Goal: Register for event/course

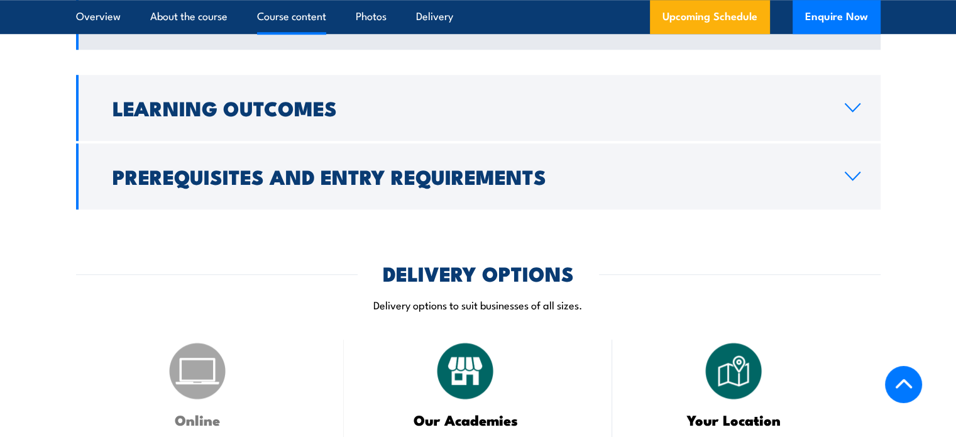
scroll to position [1147, 0]
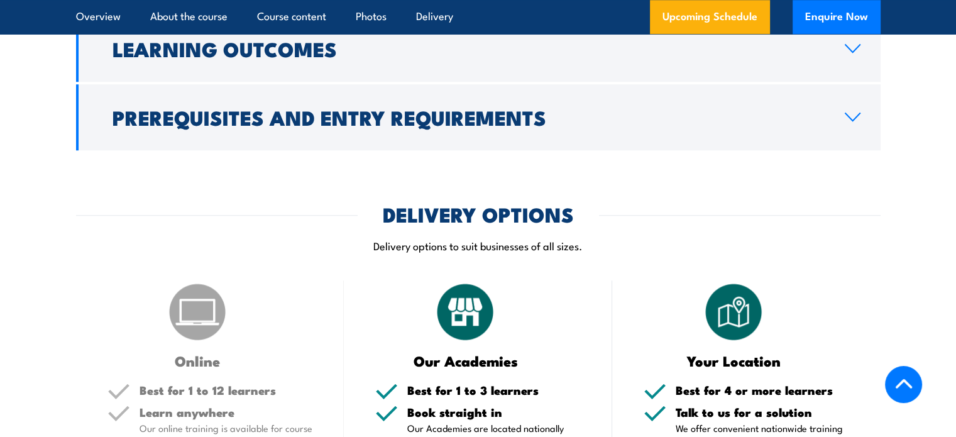
drag, startPoint x: 0, startPoint y: 0, endPoint x: 948, endPoint y: 291, distance: 991.2
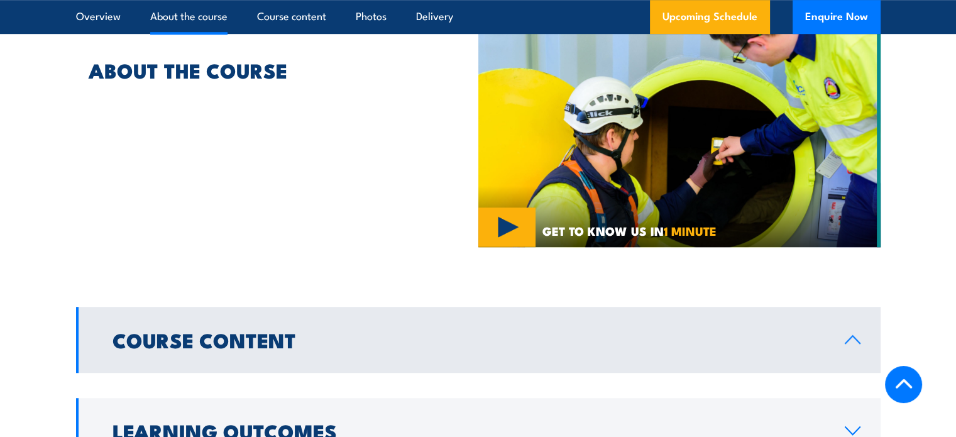
scroll to position [383, 0]
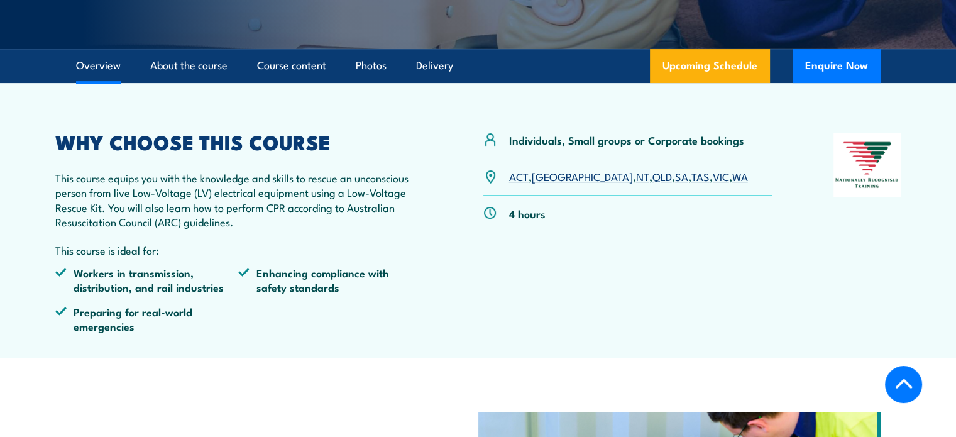
click at [652, 177] on link "QLD" at bounding box center [661, 175] width 19 height 15
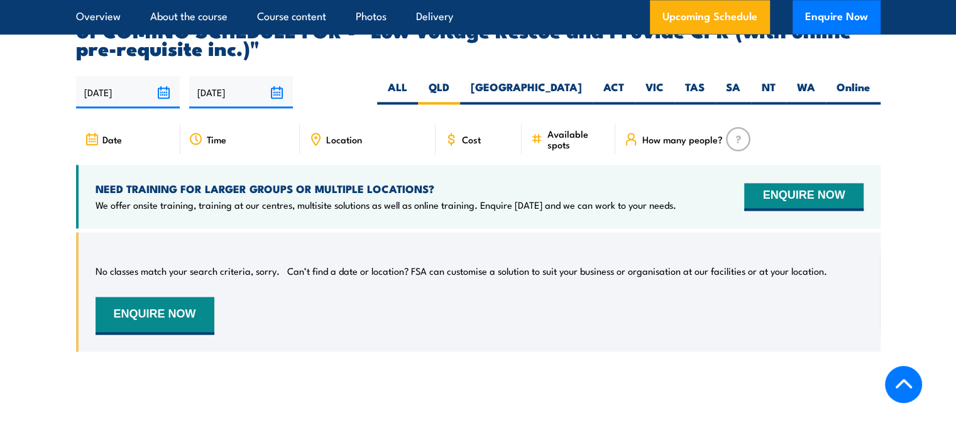
scroll to position [1836, 0]
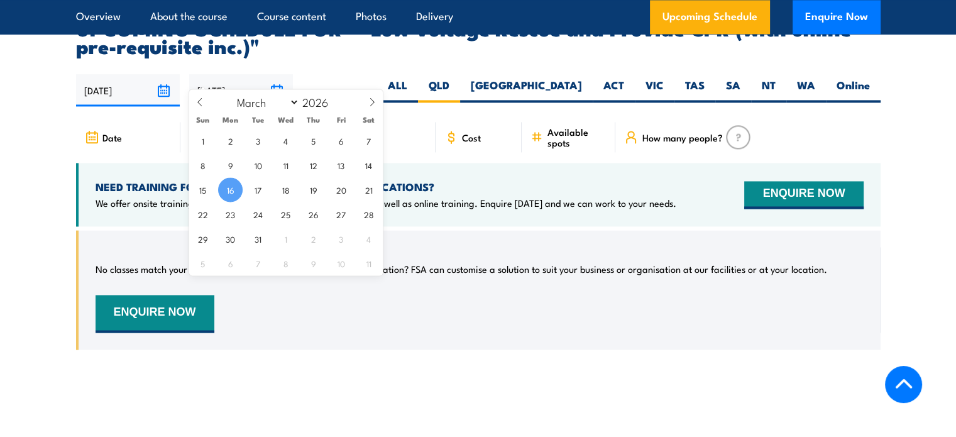
click at [278, 74] on input "16/03/2026" at bounding box center [241, 90] width 104 height 32
click at [333, 107] on span at bounding box center [336, 106] width 9 height 8
click at [336, 97] on span at bounding box center [336, 98] width 9 height 8
type input "2025"
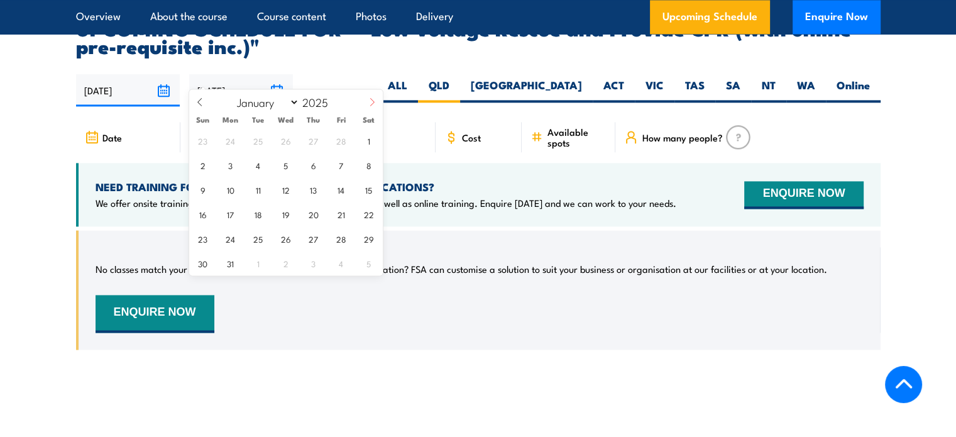
click at [369, 105] on icon at bounding box center [372, 101] width 9 height 9
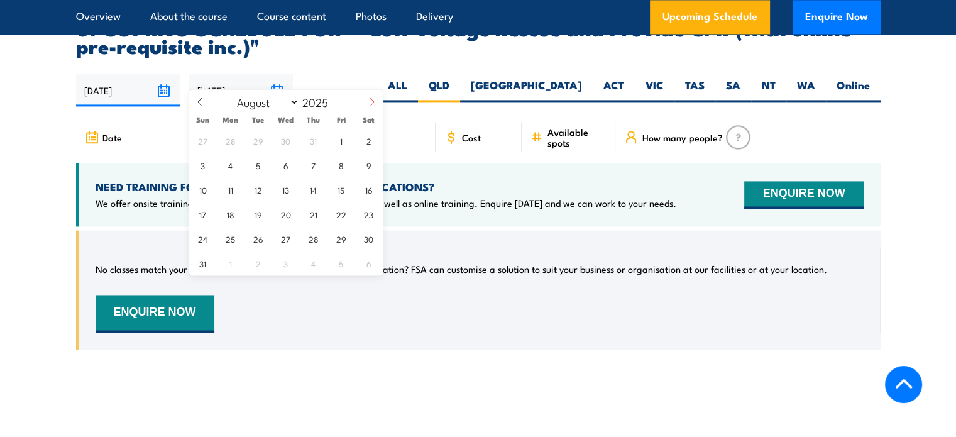
click at [369, 105] on icon at bounding box center [372, 101] width 9 height 9
click at [293, 101] on select "January February March April May June July August September October November De…" at bounding box center [265, 102] width 68 height 16
select select "9"
click at [231, 94] on select "January February March April May June July August September October November De…" at bounding box center [265, 102] width 68 height 16
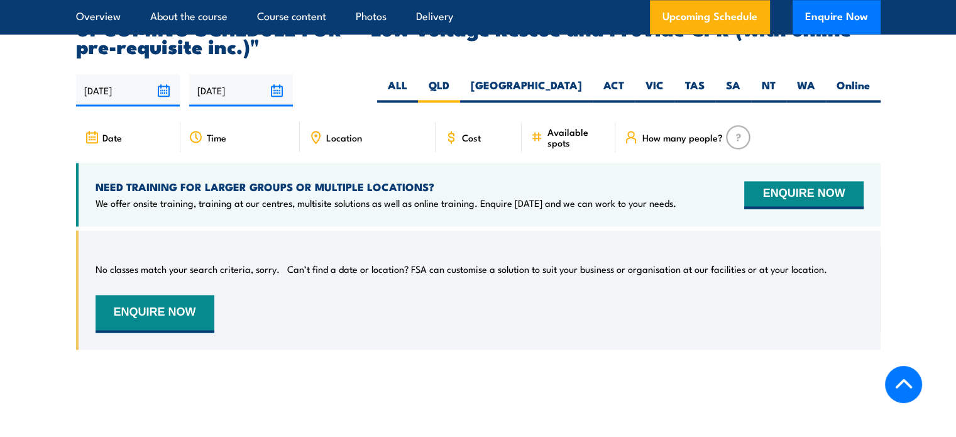
click at [353, 74] on div "17/09/2025 16/03/2026" at bounding box center [478, 90] width 804 height 32
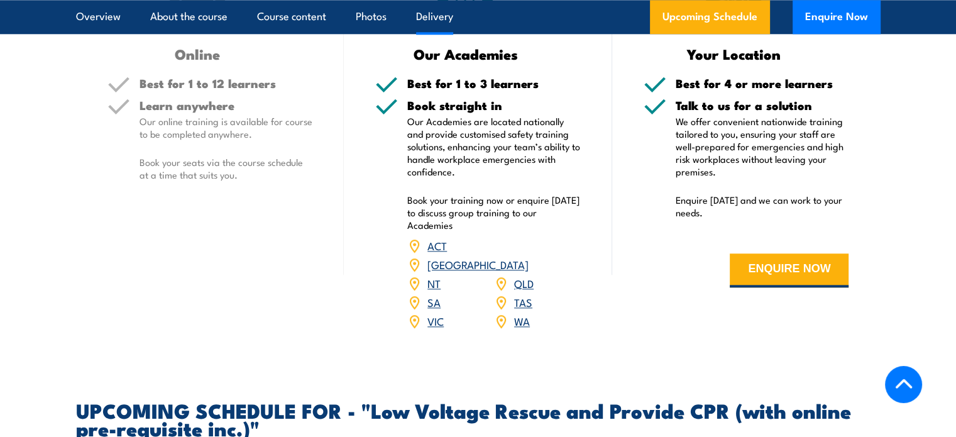
scroll to position [1072, 0]
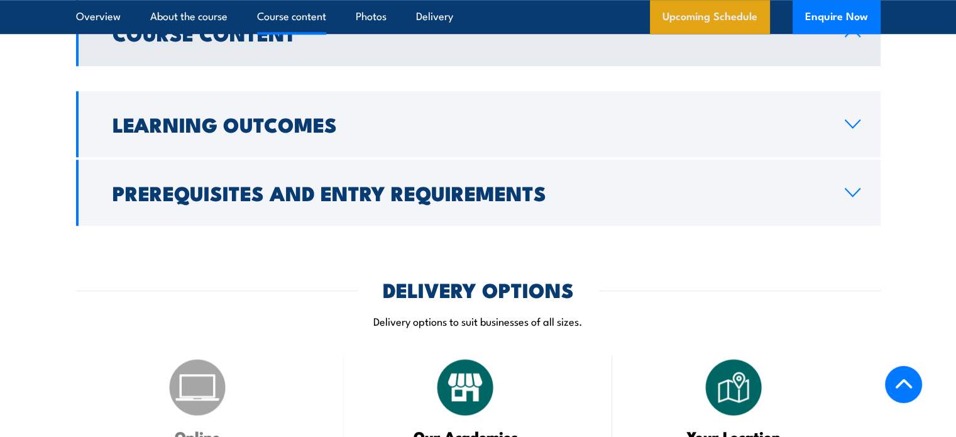
click at [718, 27] on link "Upcoming Schedule" at bounding box center [710, 17] width 120 height 34
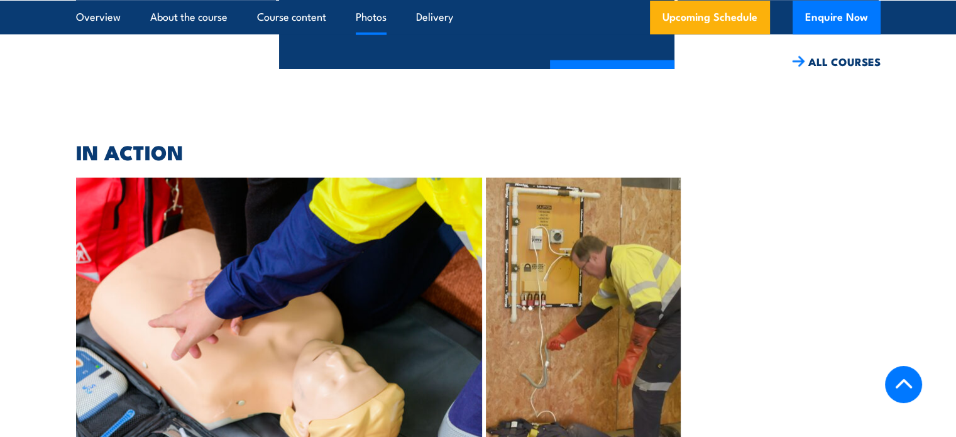
scroll to position [2982, 0]
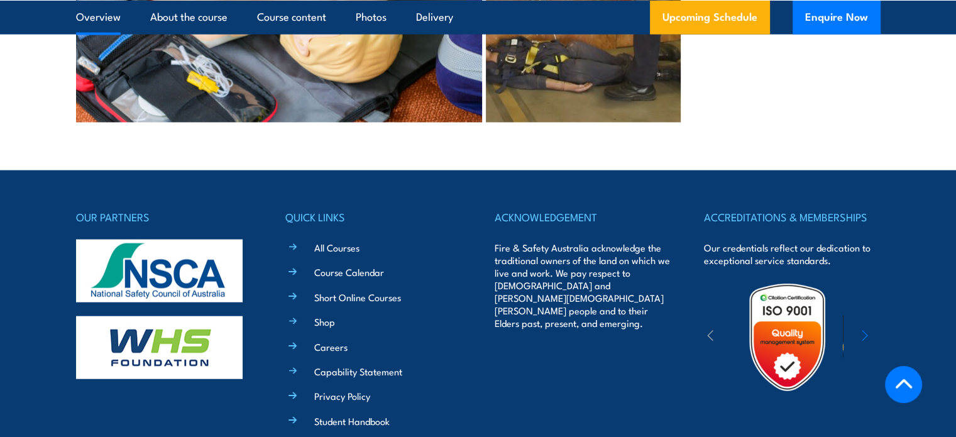
click at [113, 18] on link "Overview" at bounding box center [98, 16] width 45 height 33
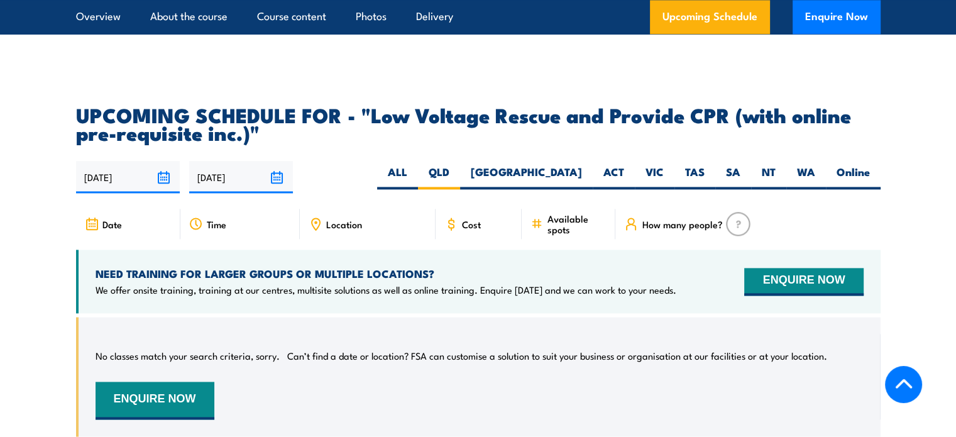
scroll to position [1754, 0]
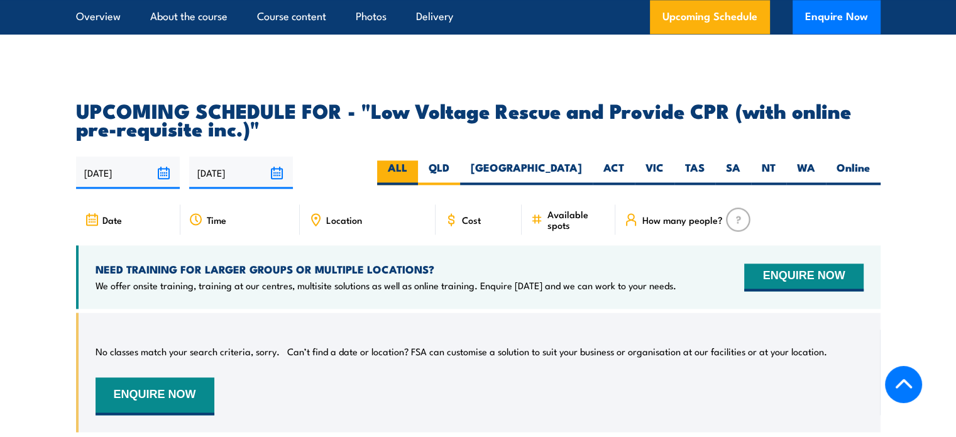
click at [418, 160] on label "ALL" at bounding box center [397, 172] width 41 height 25
click at [415, 160] on input "ALL" at bounding box center [411, 164] width 8 height 8
radio input "true"
click at [418, 160] on label "ALL" at bounding box center [397, 172] width 41 height 25
click at [415, 160] on input "ALL" at bounding box center [411, 164] width 8 height 8
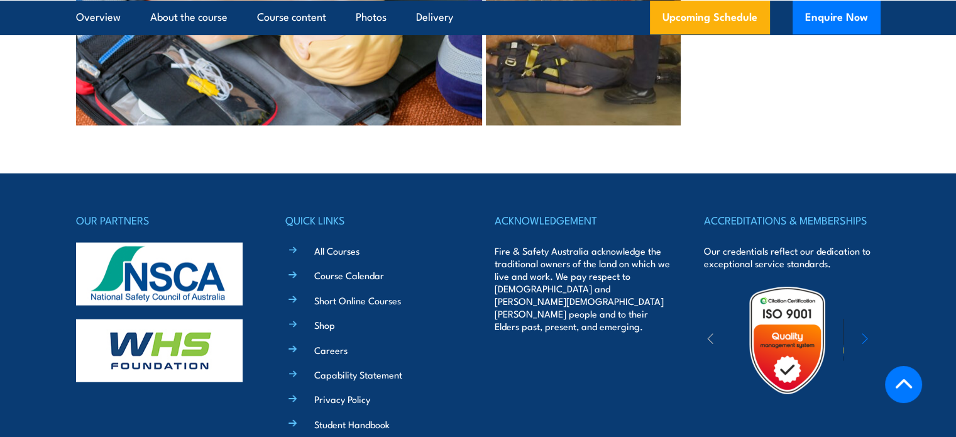
scroll to position [2982, 0]
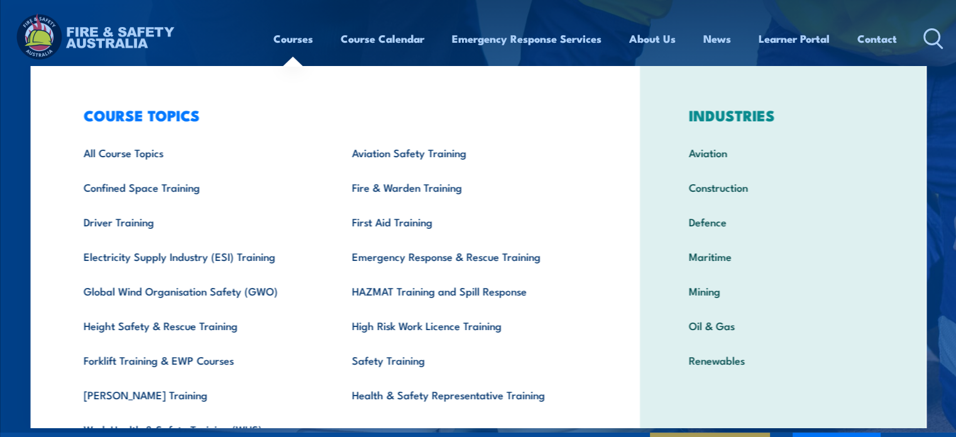
click at [286, 36] on link "Courses" at bounding box center [293, 38] width 40 height 33
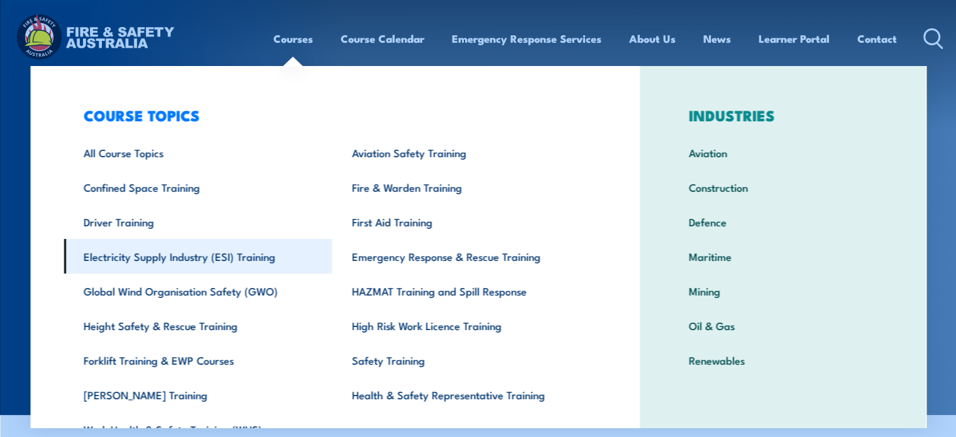
click at [149, 253] on link "Electricity Supply Industry (ESI) Training" at bounding box center [197, 256] width 268 height 35
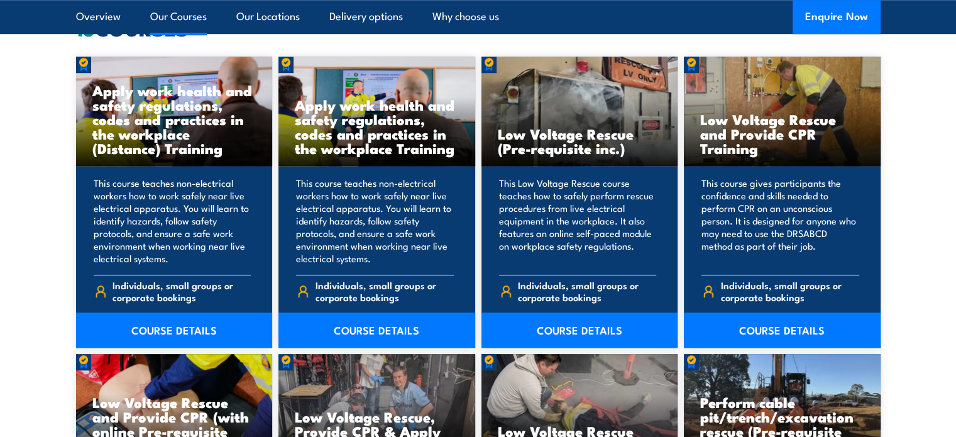
scroll to position [1014, 0]
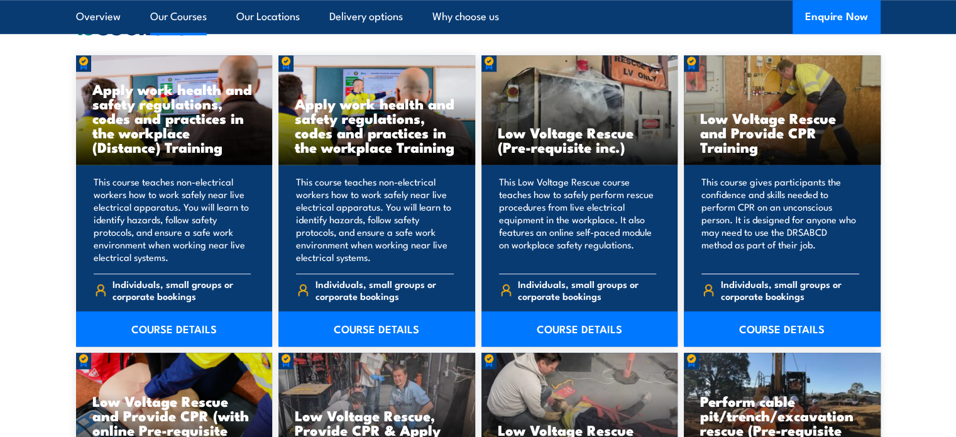
click at [733, 127] on h3 "Low Voltage Rescue and Provide CPR Training" at bounding box center [782, 132] width 164 height 43
click at [783, 325] on link "COURSE DETAILS" at bounding box center [782, 328] width 197 height 35
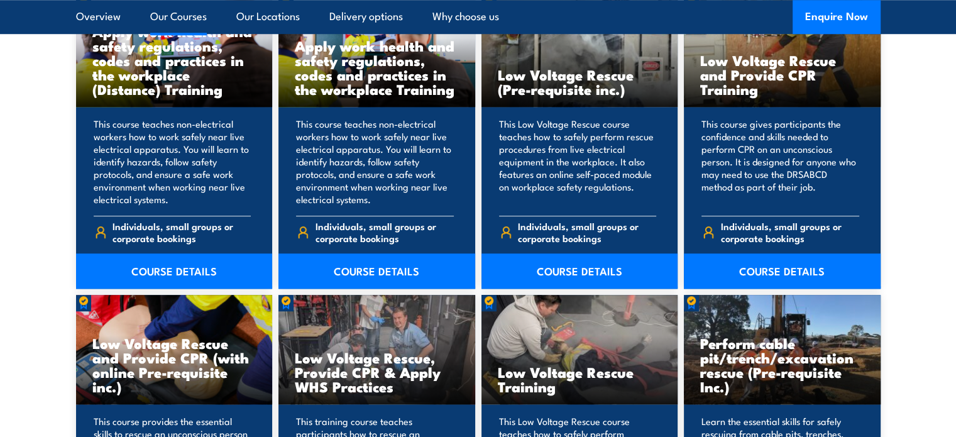
scroll to position [1089, 0]
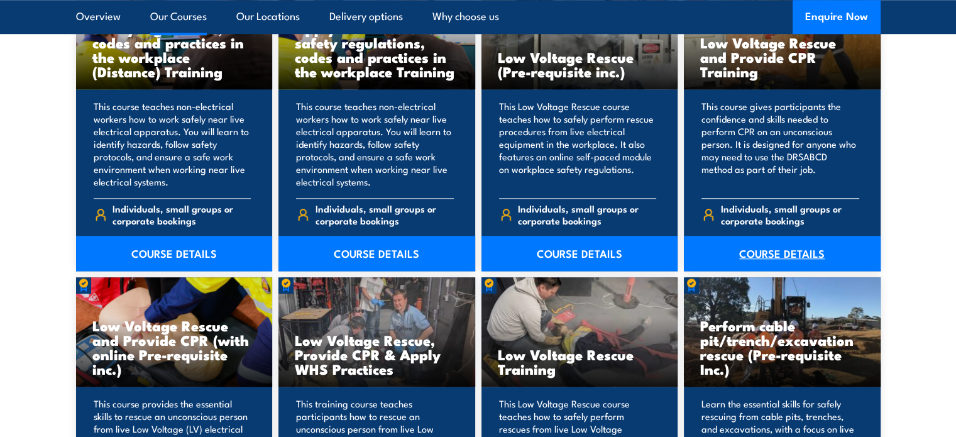
click at [804, 258] on link "COURSE DETAILS" at bounding box center [782, 253] width 197 height 35
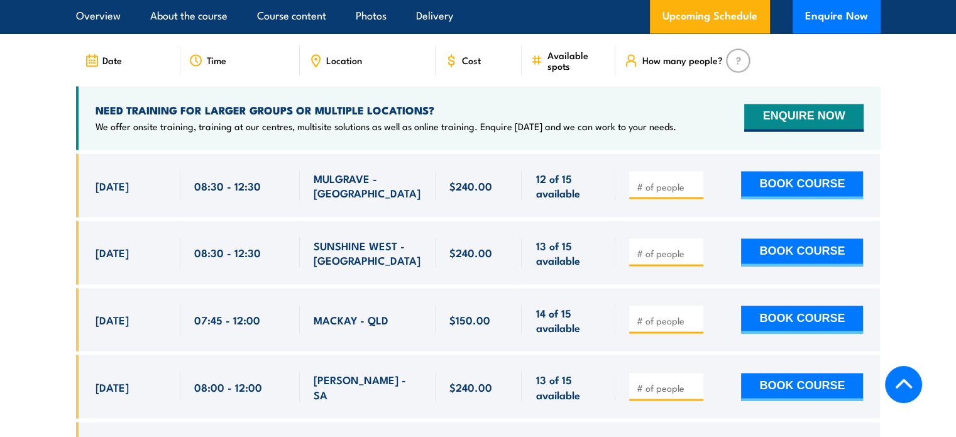
scroll to position [2262, 0]
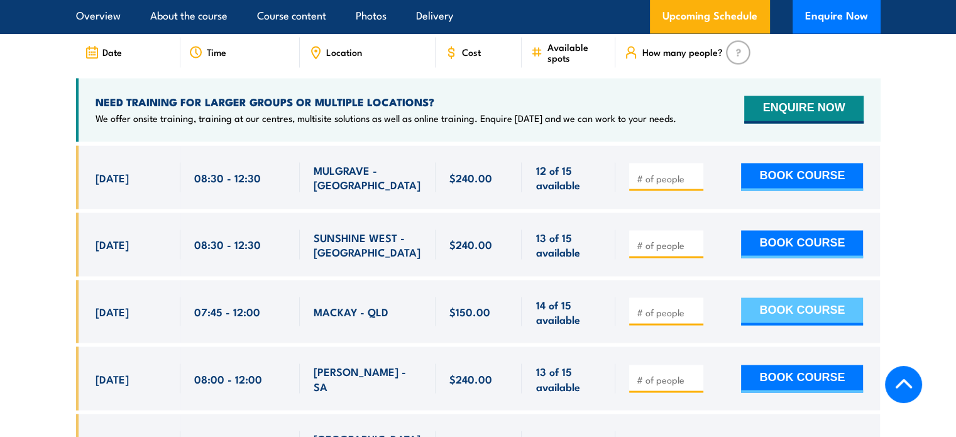
click at [777, 297] on button "BOOK COURSE" at bounding box center [802, 311] width 122 height 28
type input "1"
click at [694, 305] on input "1" at bounding box center [667, 311] width 63 height 13
click at [771, 297] on button "BOOK COURSE" at bounding box center [802, 311] width 122 height 28
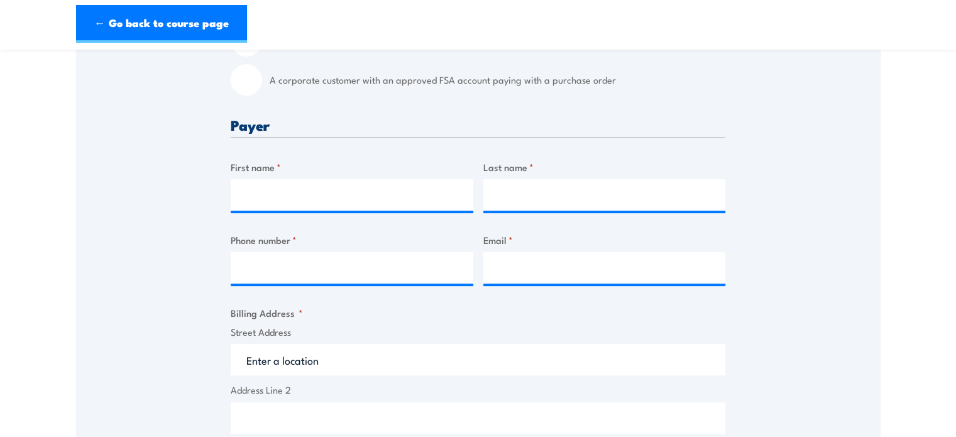
scroll to position [444, 0]
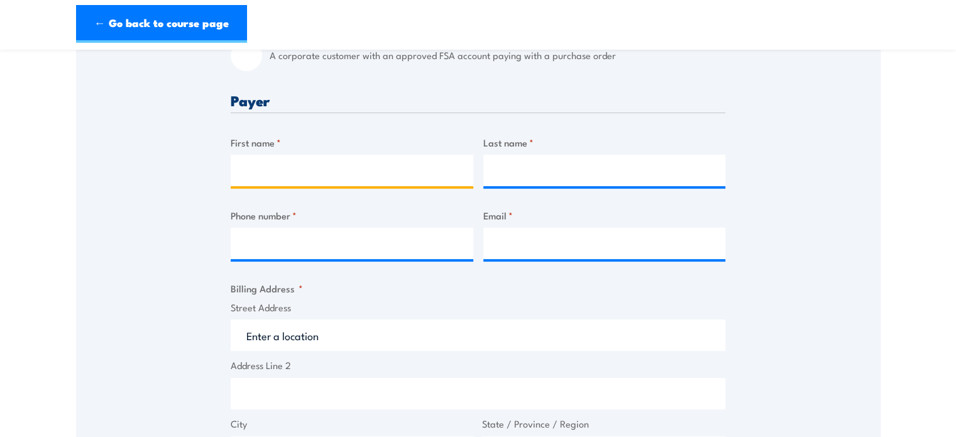
click at [341, 182] on input "First name *" at bounding box center [352, 170] width 243 height 31
type input "Sally"
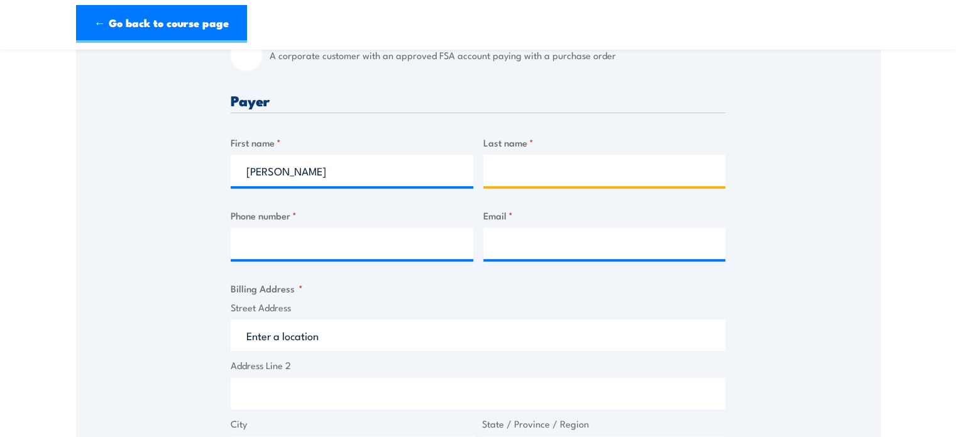
type input "Symons"
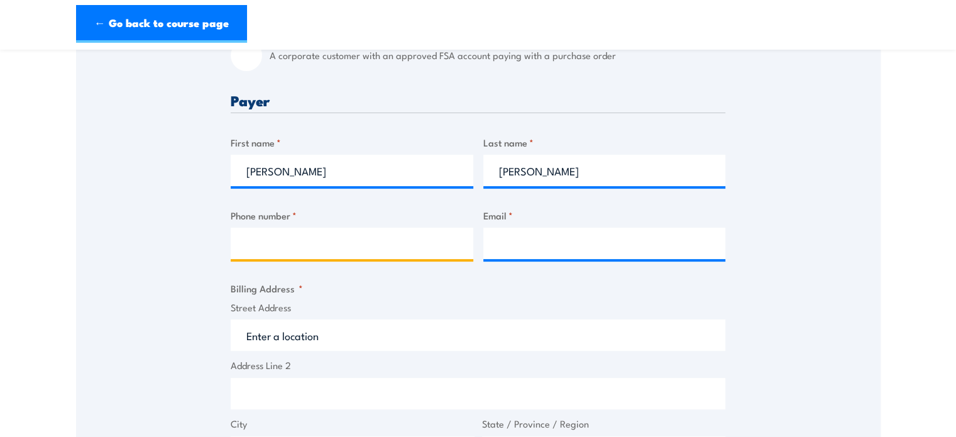
type input "0425275458"
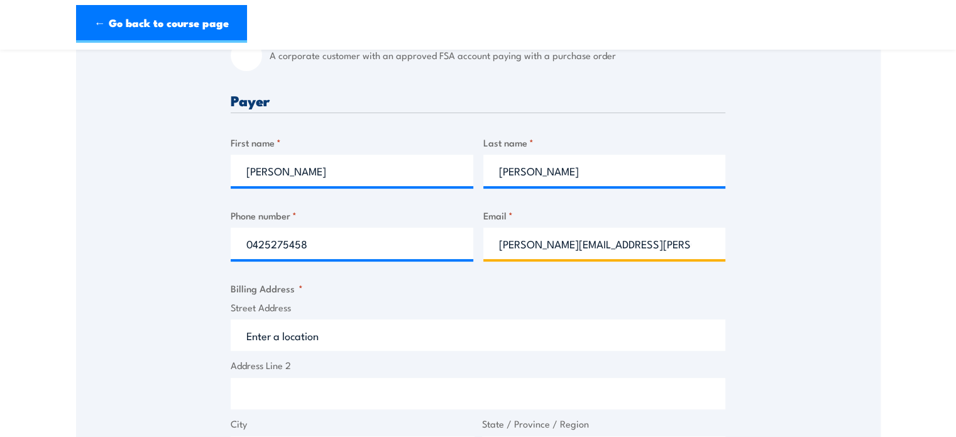
drag, startPoint x: 633, startPoint y: 254, endPoint x: 352, endPoint y: 240, distance: 281.3
click at [352, 240] on div "Billing details I am enroling as: * An individual (I am paying for this myself)…" at bounding box center [478, 390] width 495 height 984
drag, startPoint x: 598, startPoint y: 250, endPoint x: 460, endPoint y: 264, distance: 138.9
click at [460, 264] on div "Billing details I am enroling as: * An individual (I am paying for this myself)…" at bounding box center [478, 390] width 495 height 984
paste input ".com"
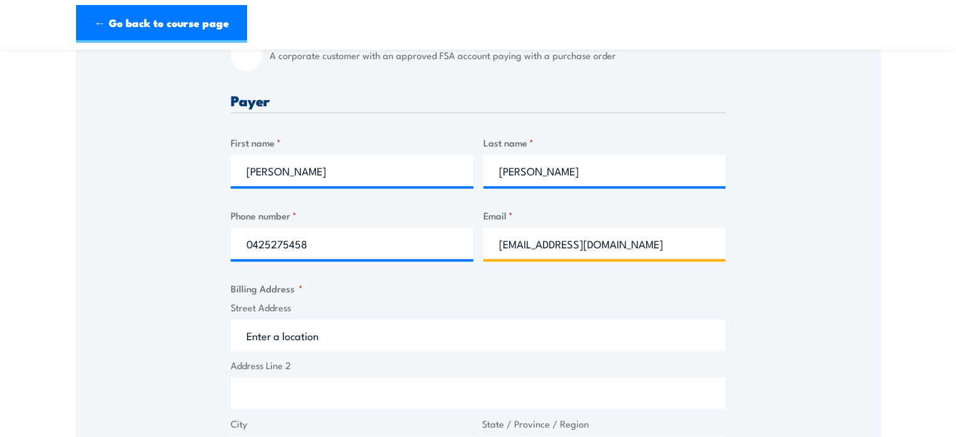
type input "sallys.esenel@gmail.com"
click at [362, 339] on input "Street Address" at bounding box center [478, 334] width 495 height 31
type input "m"
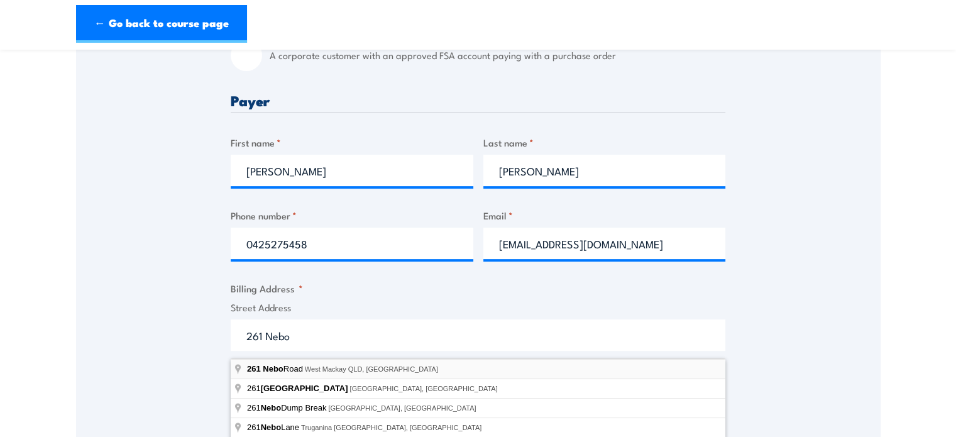
type input "261 Nebo Road, West Mackay QLD, Australia"
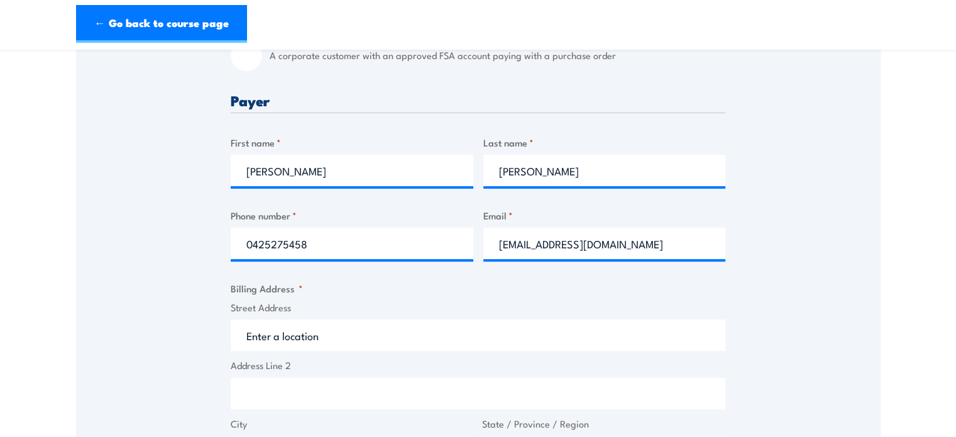
type input "261 Nebo Rd"
type input "West Mackay"
type input "Queensland"
type input "4740"
select select "Australia"
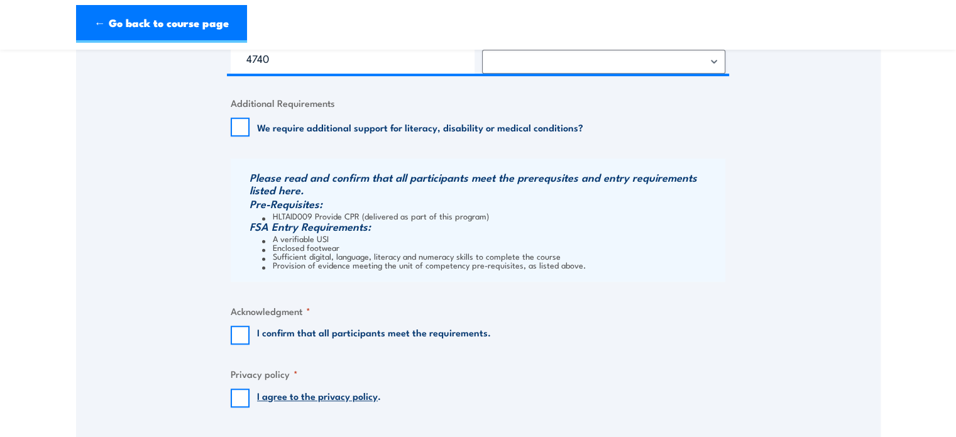
scroll to position [922, 0]
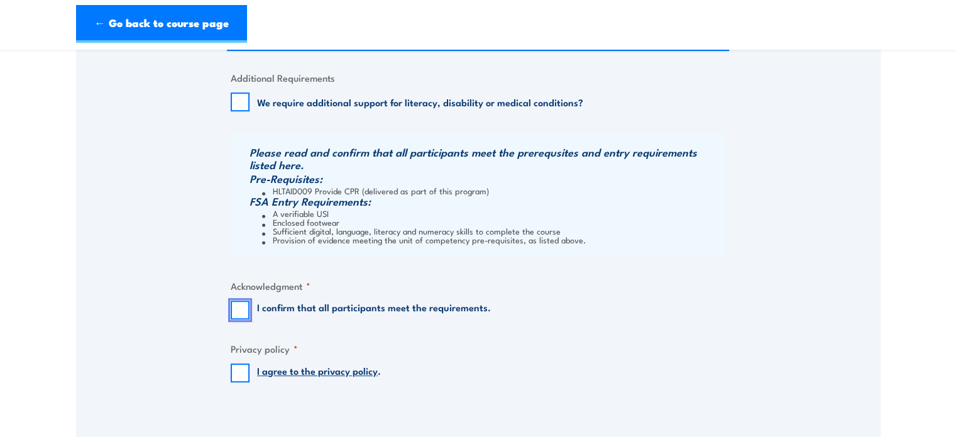
click at [237, 316] on input "I confirm that all participants meet the requirements." at bounding box center [240, 309] width 19 height 19
checkbox input "true"
click at [231, 381] on input "I agree to the privacy policy ." at bounding box center [240, 372] width 19 height 19
checkbox input "true"
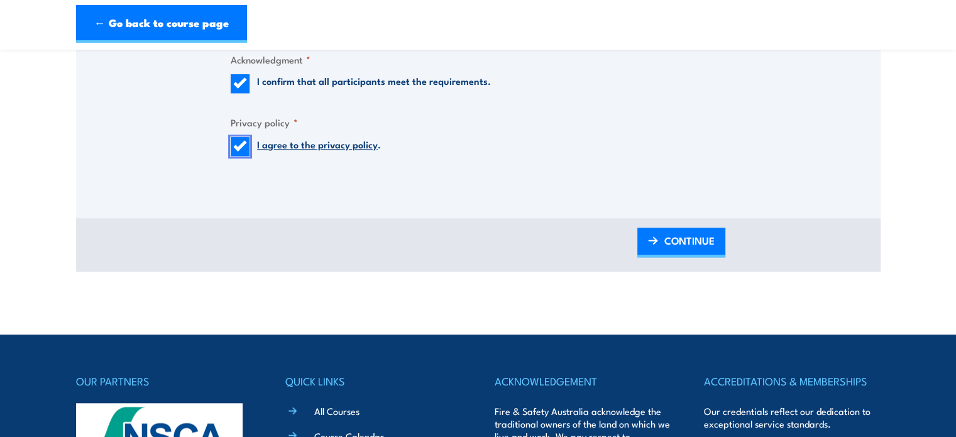
scroll to position [1156, 0]
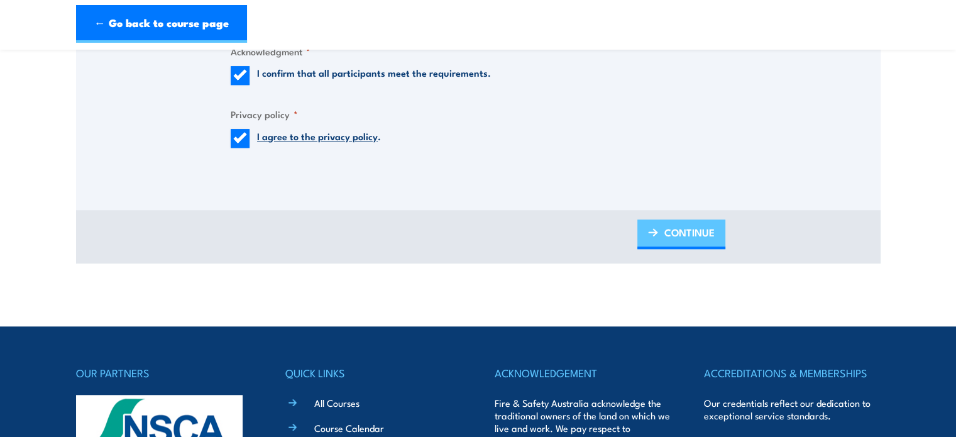
click at [709, 244] on span "CONTINUE" at bounding box center [689, 232] width 50 height 33
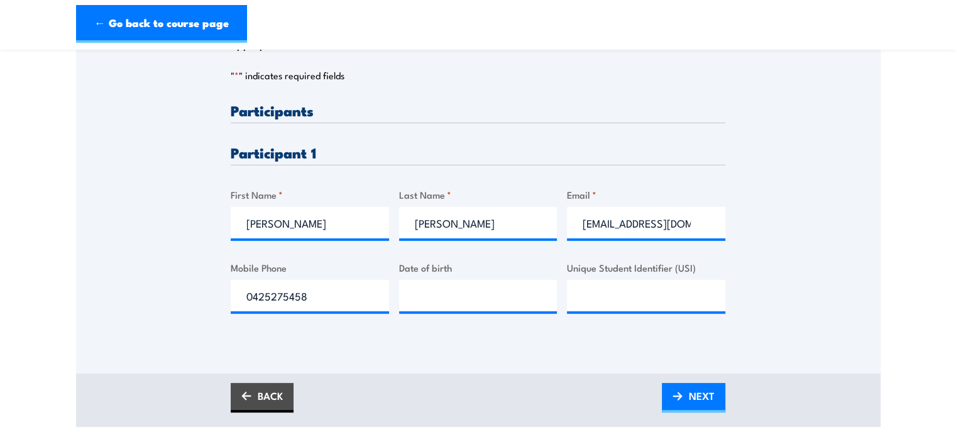
scroll to position [302, 0]
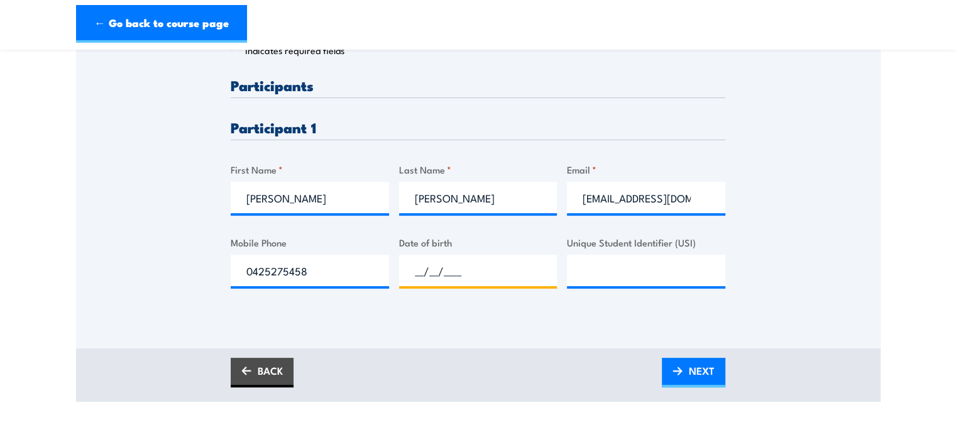
click at [506, 272] on input "__/__/____" at bounding box center [478, 269] width 158 height 31
type input "08/05/1979"
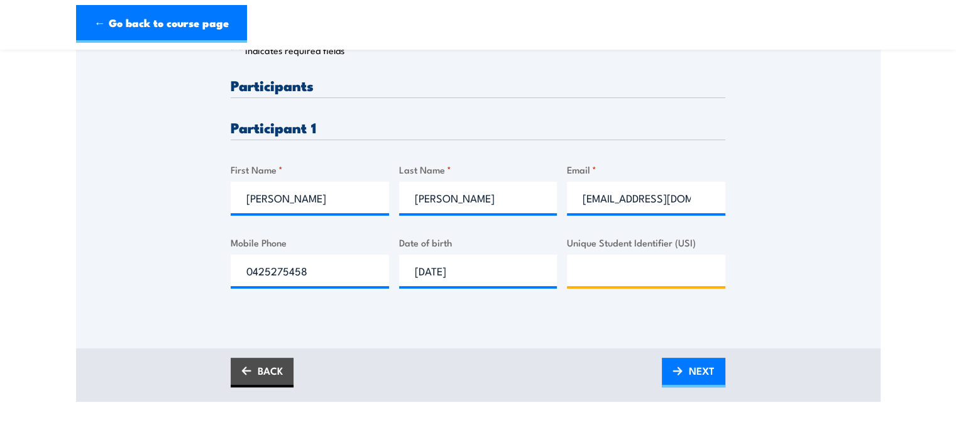
click at [602, 285] on input "Unique Student Identifier (USI)" at bounding box center [646, 269] width 158 height 31
type input "d"
type input "DHC7GMA8E7"
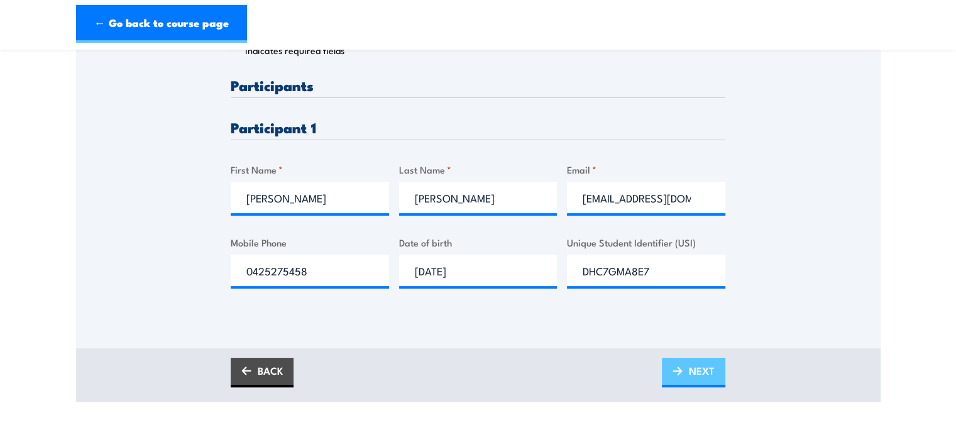
click at [692, 384] on span "NEXT" at bounding box center [702, 370] width 26 height 33
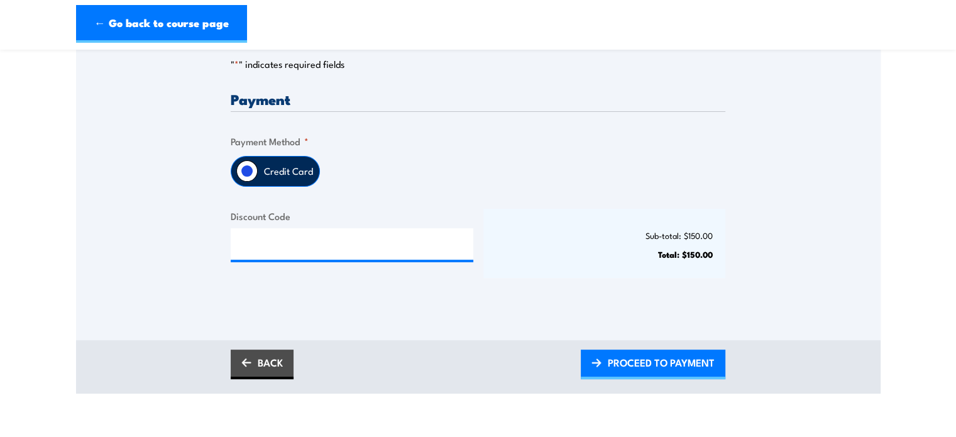
scroll to position [276, 0]
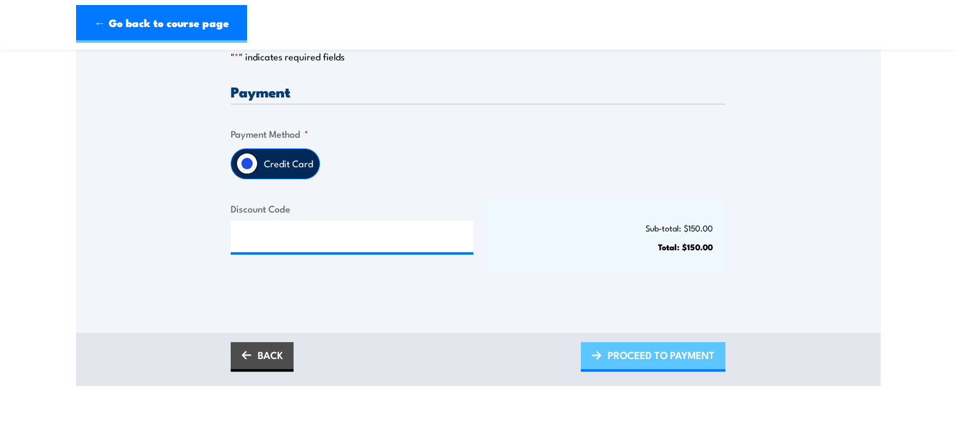
click at [623, 359] on span "PROCEED TO PAYMENT" at bounding box center [661, 354] width 107 height 33
